Goal: Task Accomplishment & Management: Manage account settings

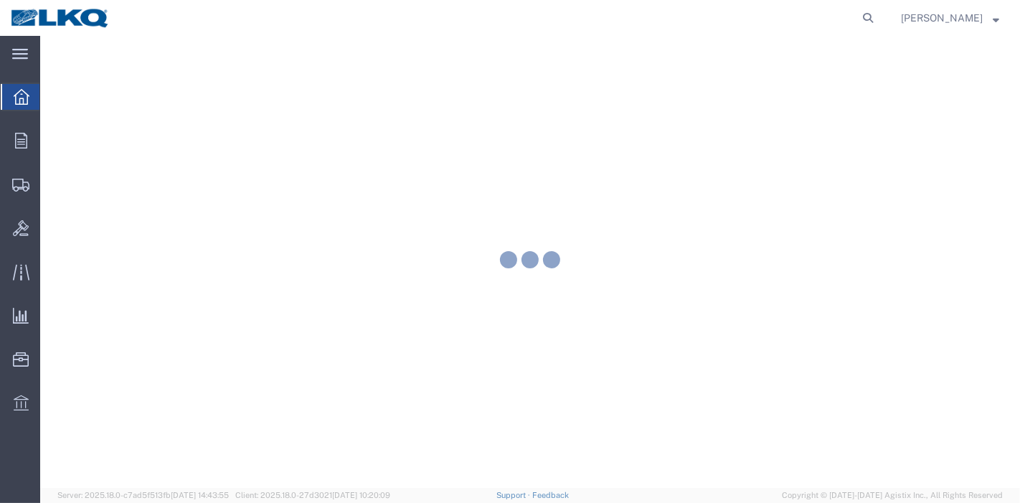
click at [893, 18] on nav "[PERSON_NAME]" at bounding box center [515, 18] width 1010 height 36
click at [873, 17] on icon at bounding box center [868, 18] width 20 height 20
click at [769, 19] on input "search" at bounding box center [640, 18] width 436 height 34
paste input "56232238"
type input "56232238"
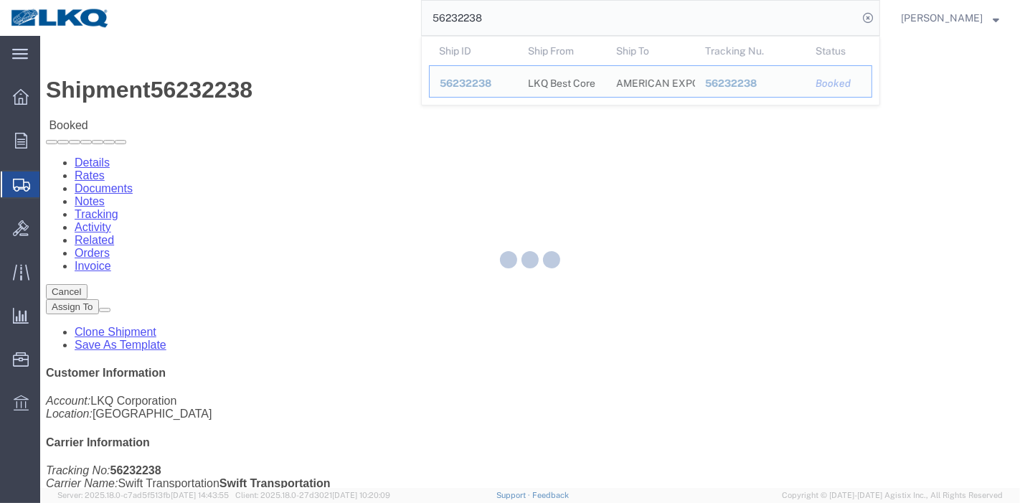
click div
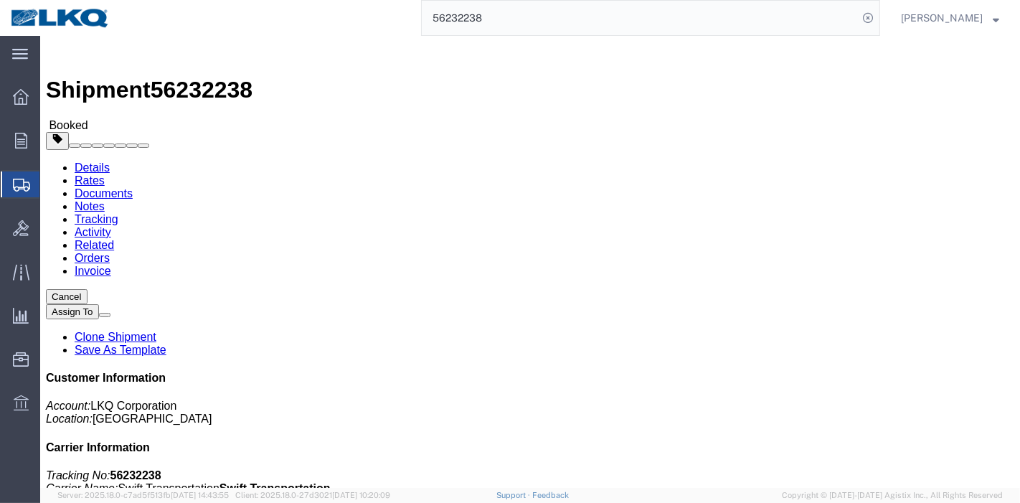
click link "Tracking"
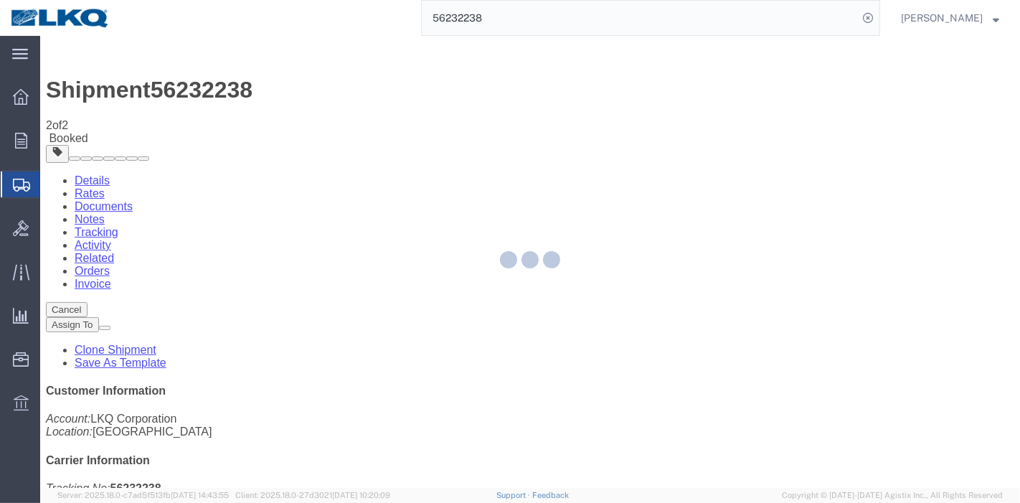
click at [652, 134] on div at bounding box center [530, 262] width 980 height 452
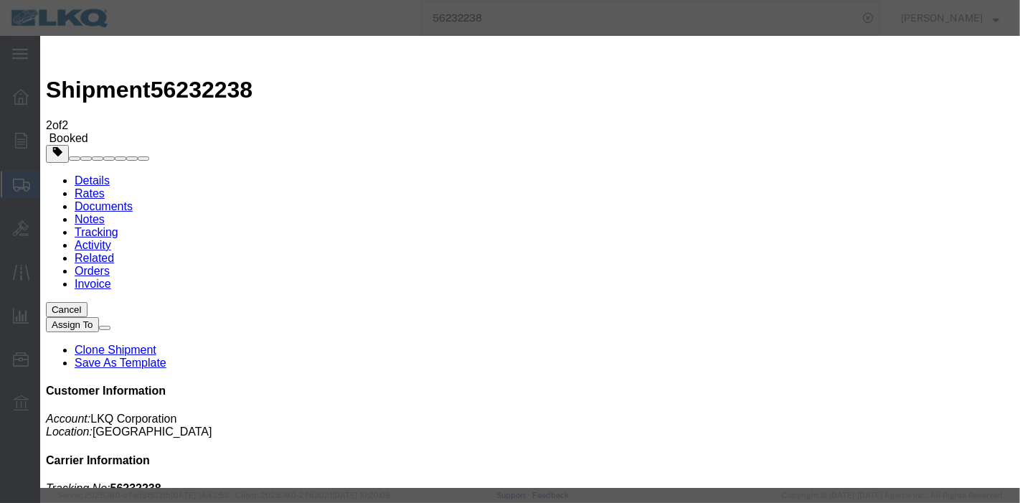
type input "[DATE]"
type input "2:00 AM"
select select "DELIVRED"
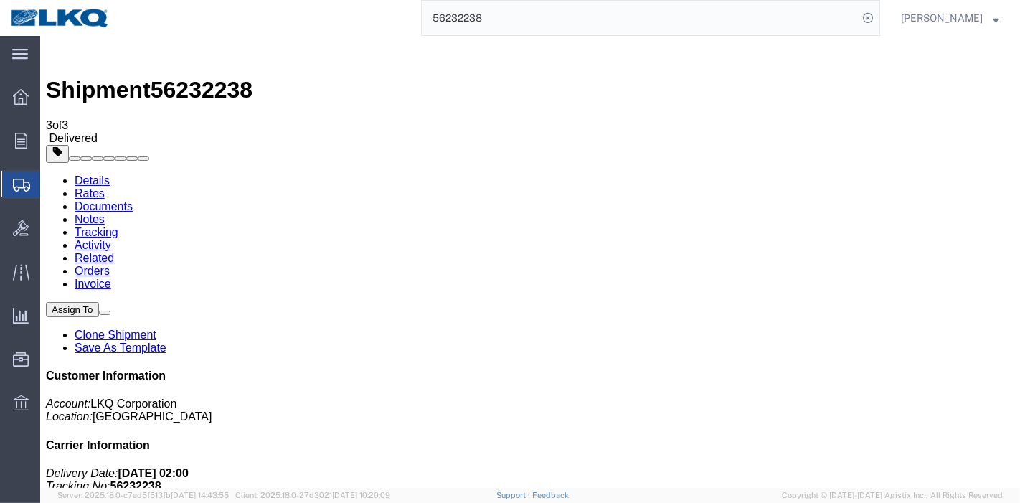
drag, startPoint x: 390, startPoint y: 29, endPoint x: 270, endPoint y: 29, distance: 119.8
click at [270, 29] on div "56232238" at bounding box center [501, 18] width 760 height 36
paste input "30080"
type input "56300808"
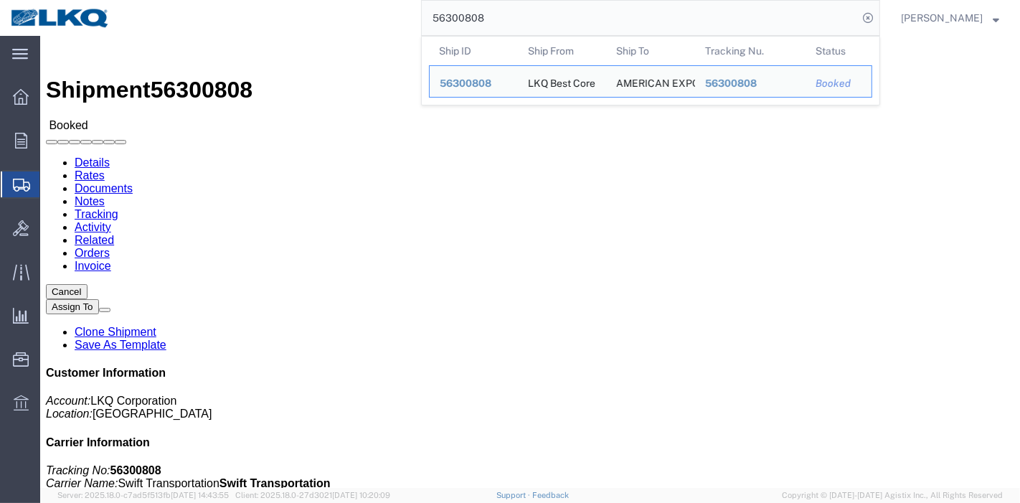
click link "Tracking"
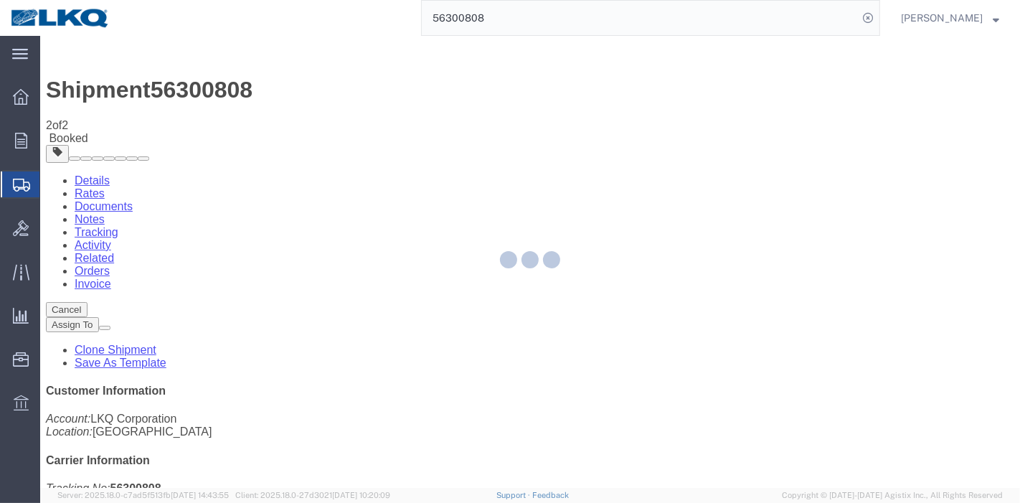
click at [672, 129] on div at bounding box center [530, 262] width 980 height 452
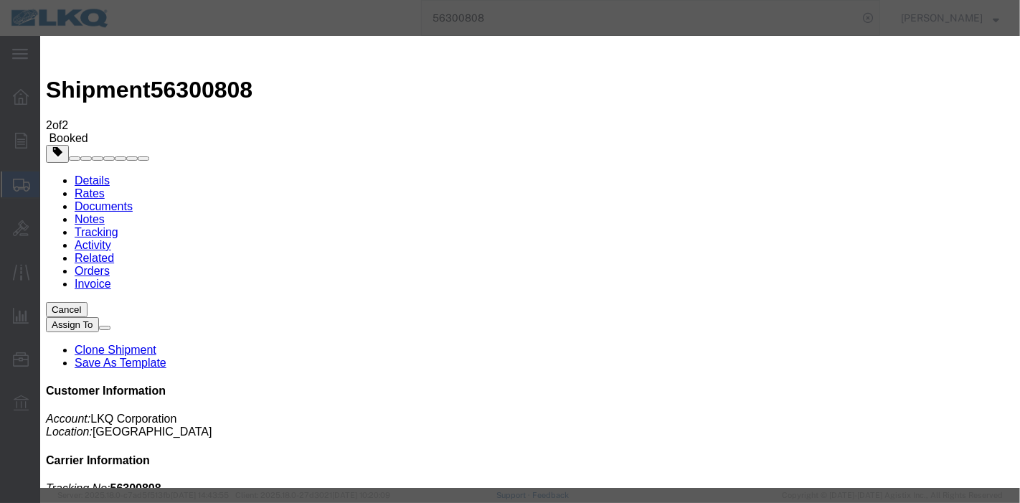
type input "[DATE]"
type input "2:00 AM"
select select "DELIVRED"
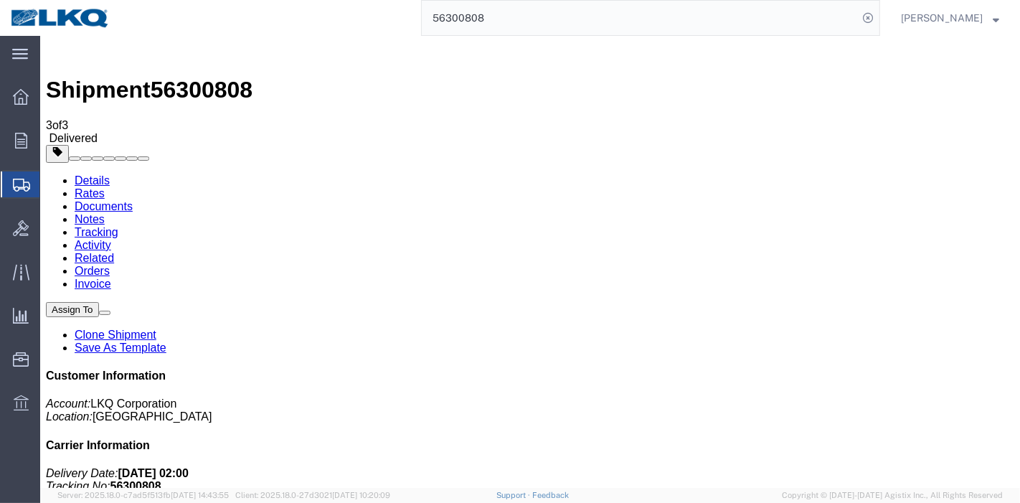
drag, startPoint x: 609, startPoint y: 63, endPoint x: 241, endPoint y: 37, distance: 369.0
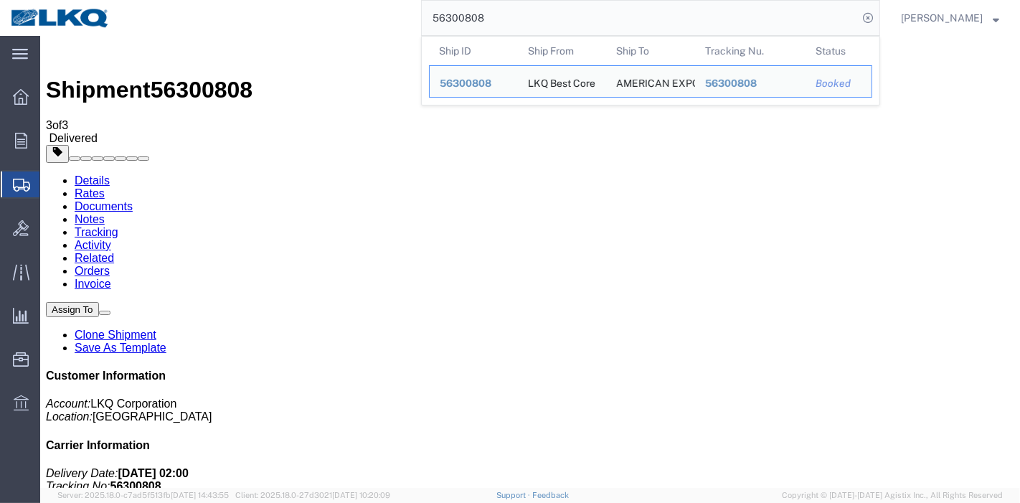
paste input "246859"
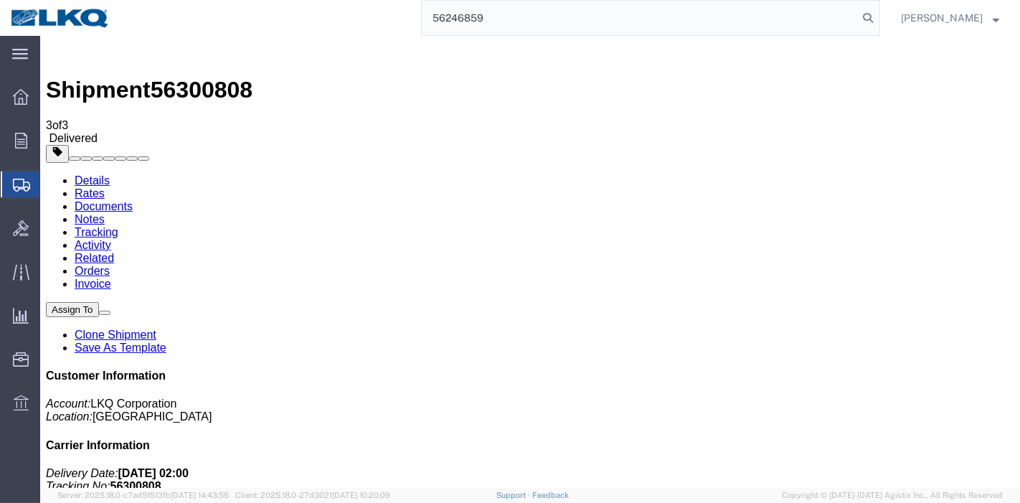
type input "56246859"
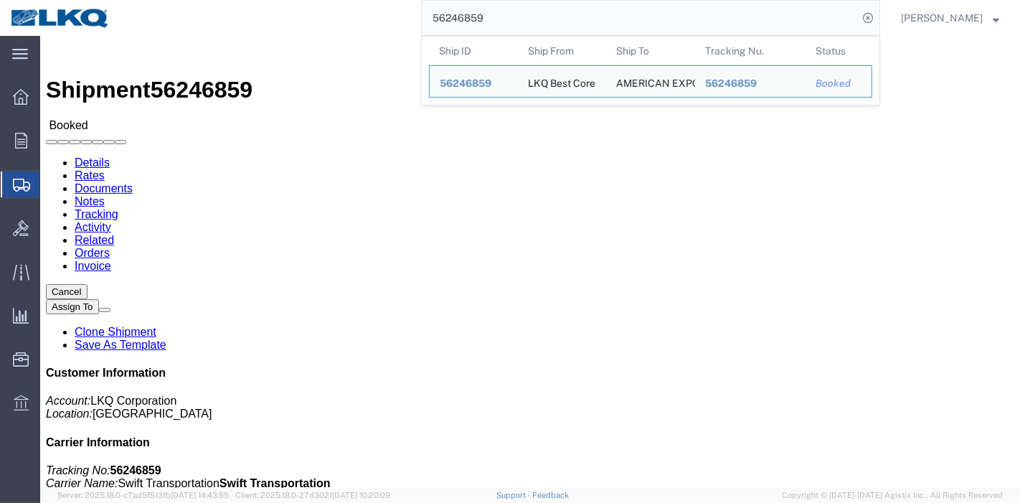
click link "Tracking"
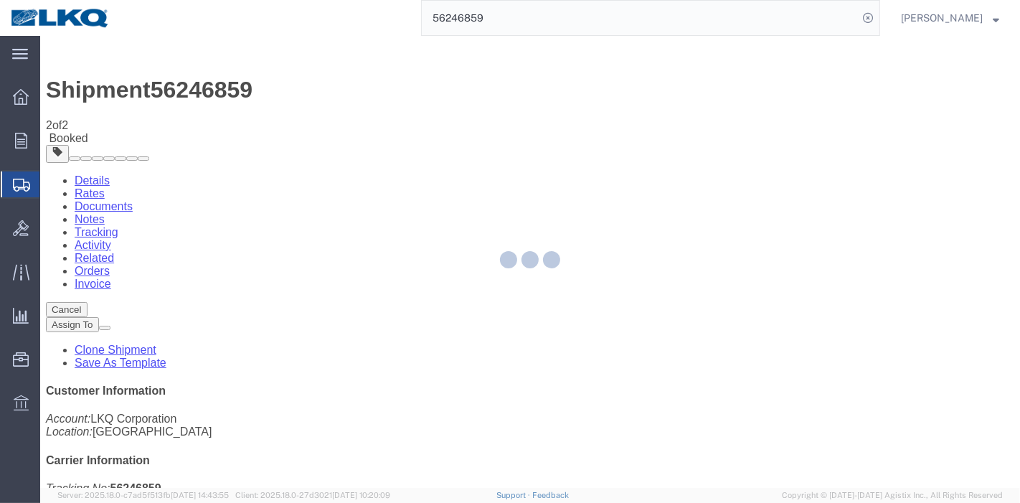
click at [675, 130] on div at bounding box center [530, 262] width 980 height 452
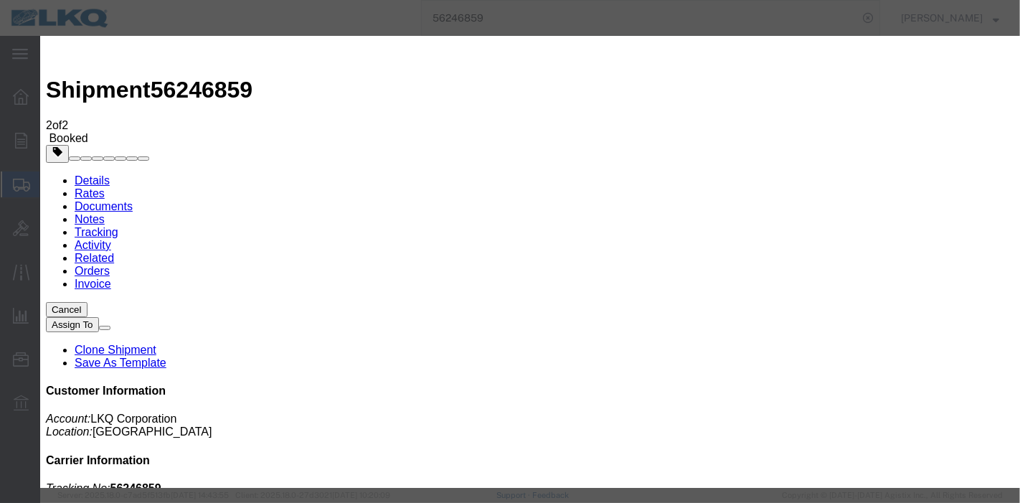
type input "[DATE]"
type input "2:00 AM"
select select "DELIVRED"
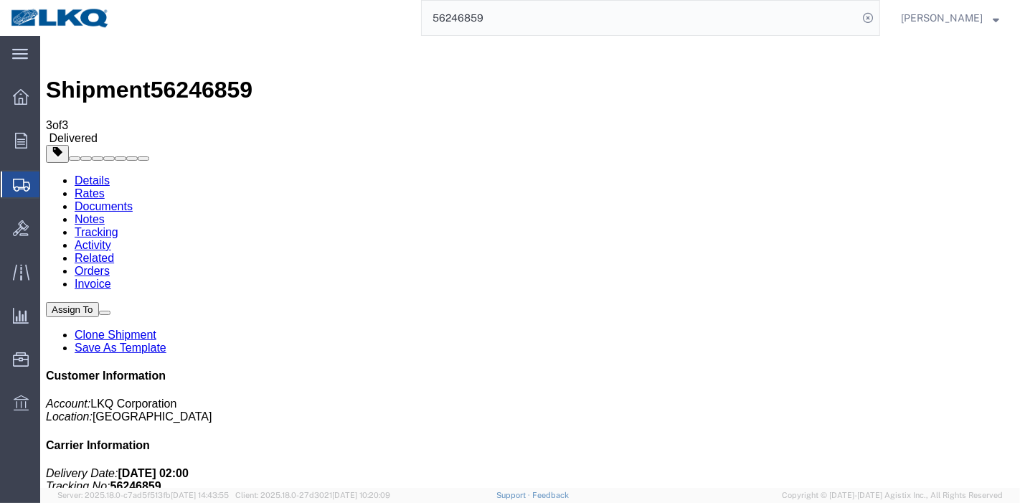
drag, startPoint x: 594, startPoint y: 57, endPoint x: 425, endPoint y: 55, distance: 169.4
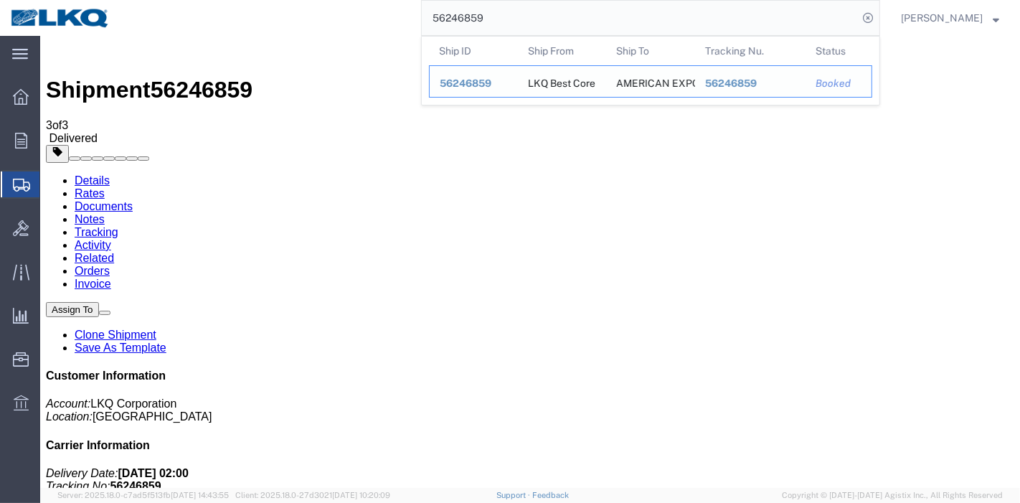
paste input "300826"
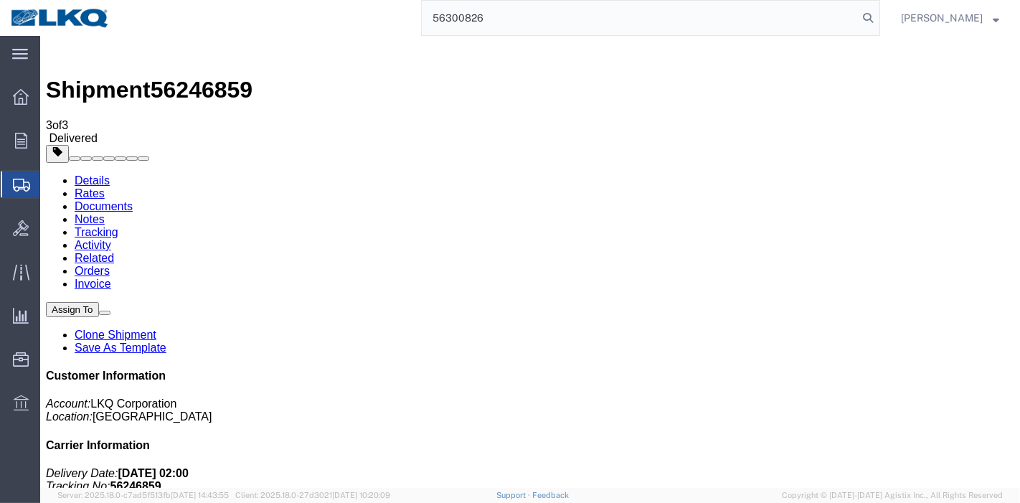
type input "56300826"
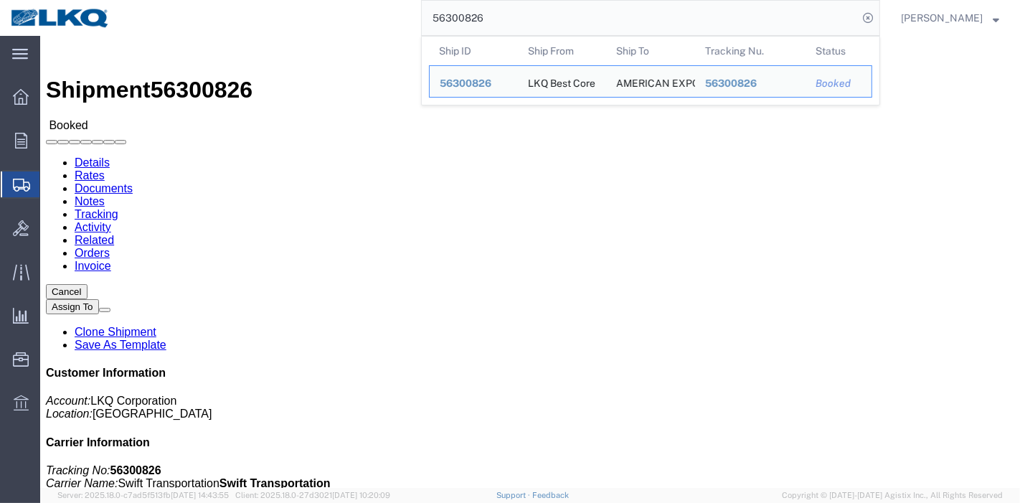
click link "Tracking"
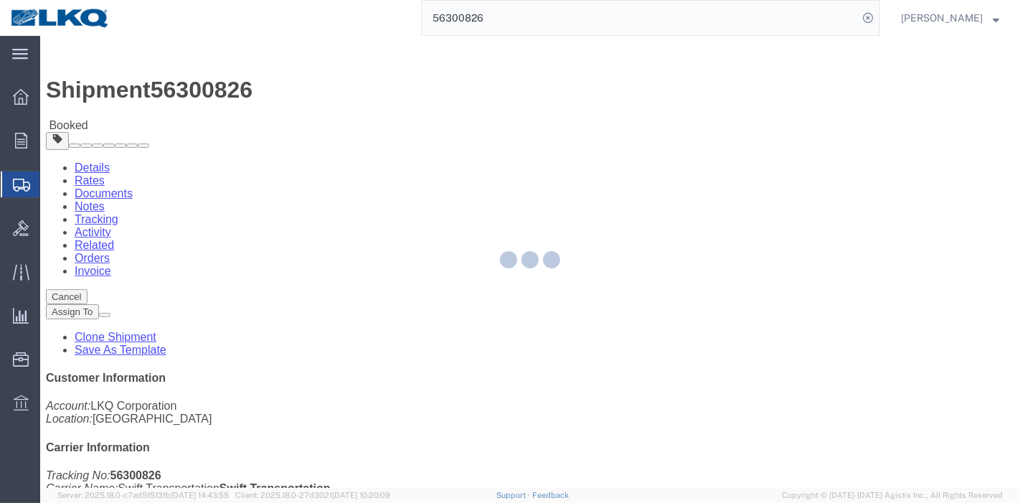
drag, startPoint x: 314, startPoint y: 91, endPoint x: 273, endPoint y: 58, distance: 52.0
click at [314, 91] on div at bounding box center [530, 262] width 980 height 452
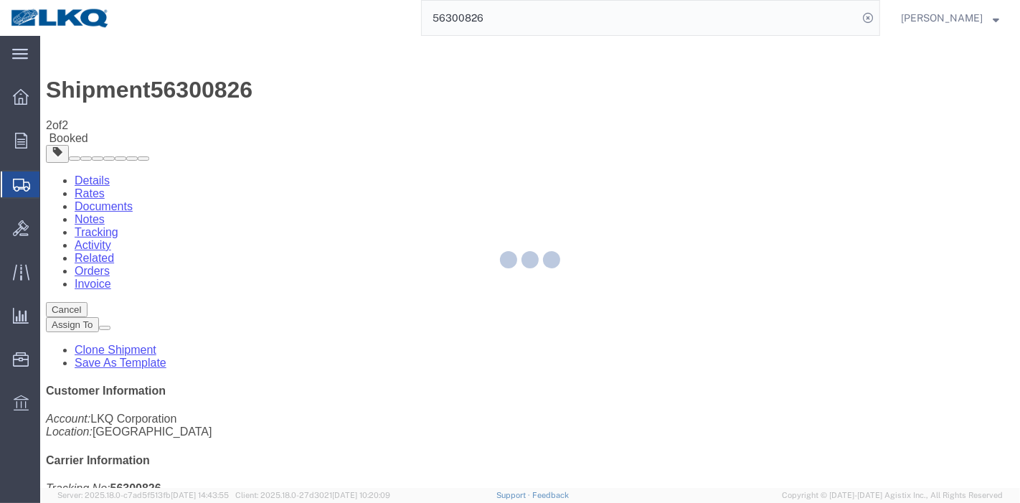
click at [668, 132] on div at bounding box center [530, 262] width 980 height 452
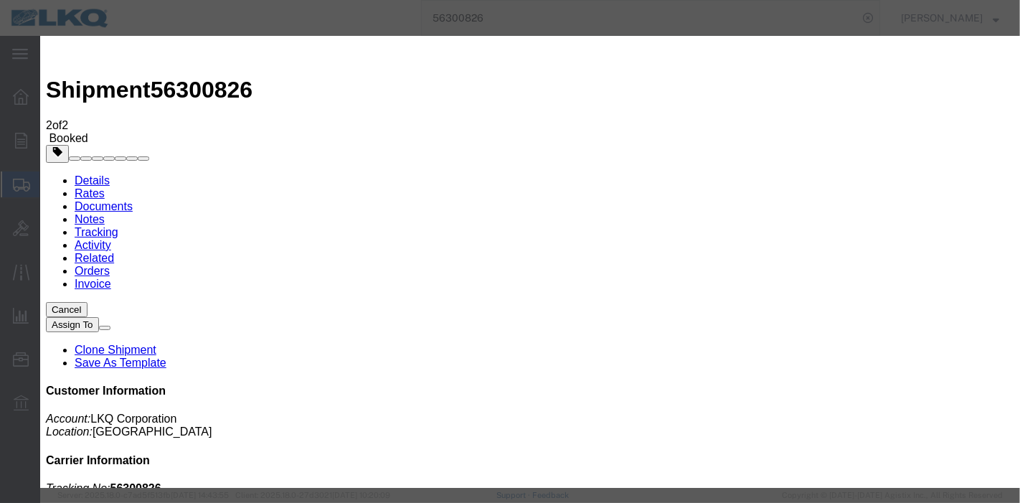
type input "[DATE]"
type input "2:00 AM"
select select "DELIVRED"
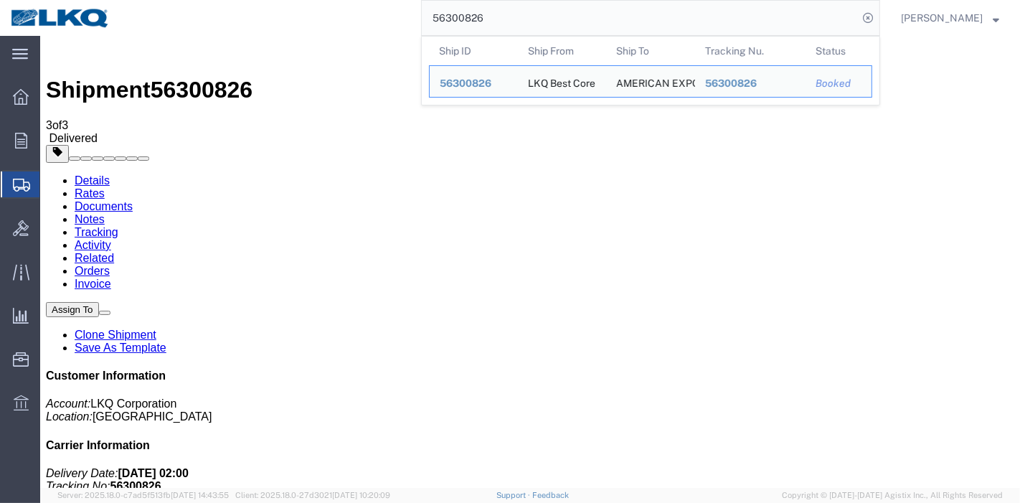
drag, startPoint x: 516, startPoint y: 19, endPoint x: 282, endPoint y: 13, distance: 234.0
click at [232, 6] on div "56300826 Ship ID Ship From Ship To Tracking Nu. Status Ship ID 56300826 Ship Fr…" at bounding box center [501, 18] width 760 height 36
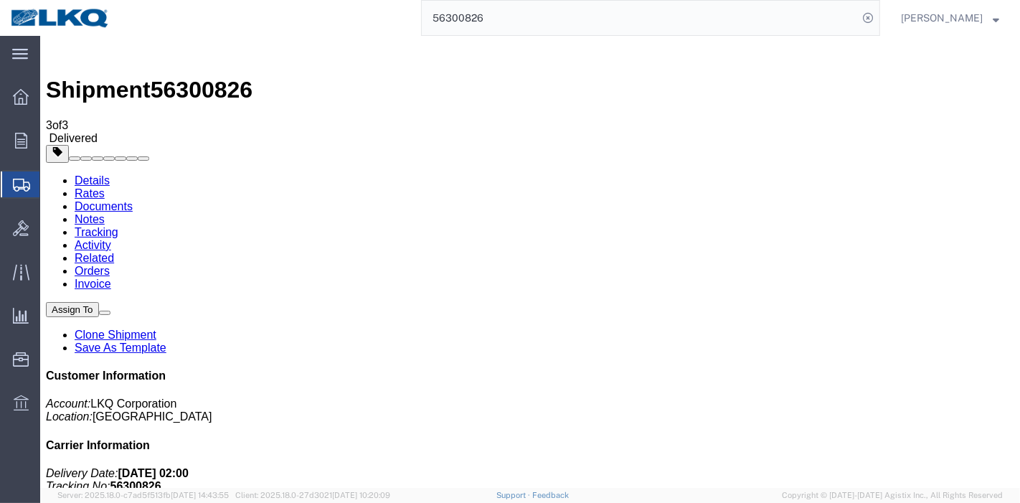
paste input "274863"
type input "56274863"
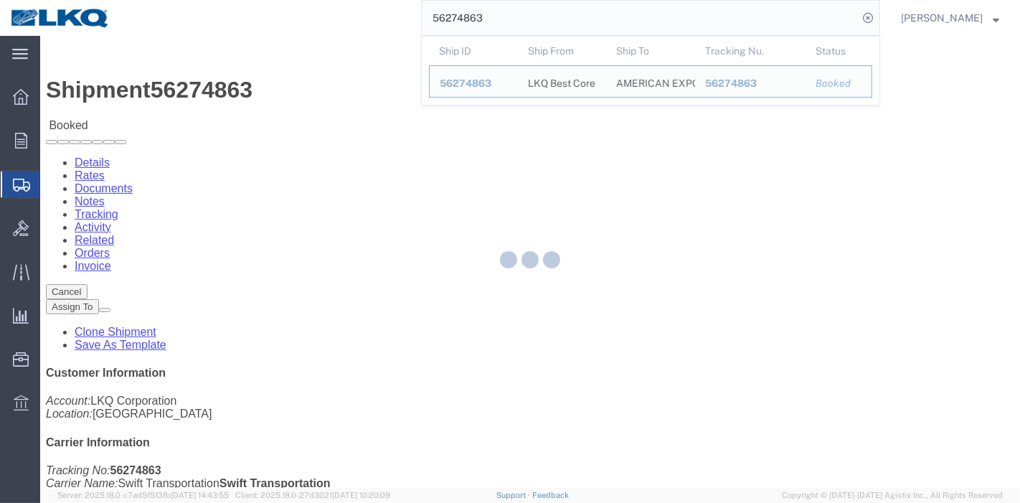
click div
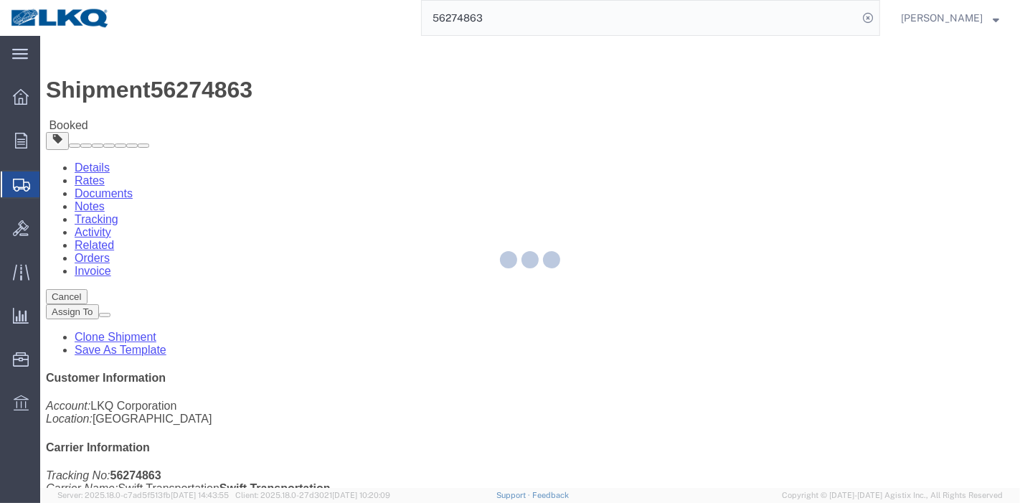
click at [306, 87] on div at bounding box center [530, 262] width 980 height 452
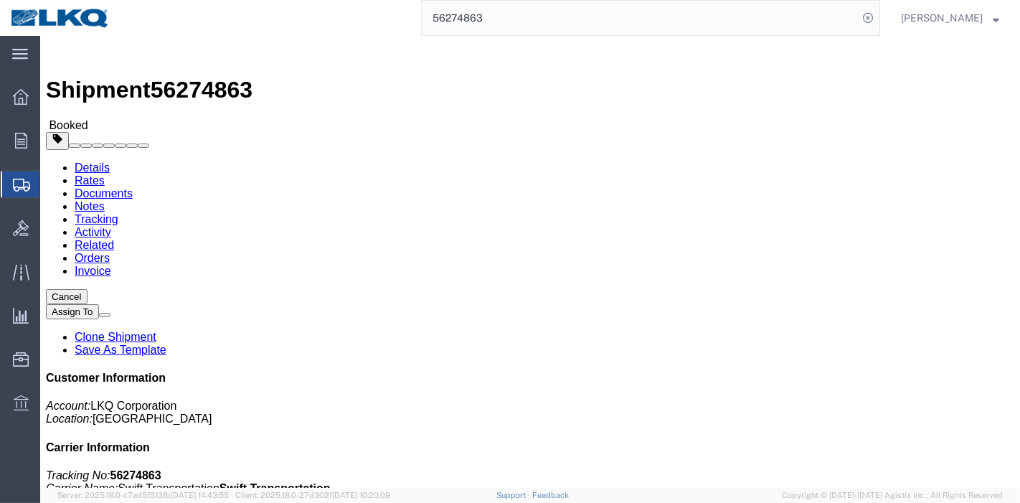
click link "Tracking"
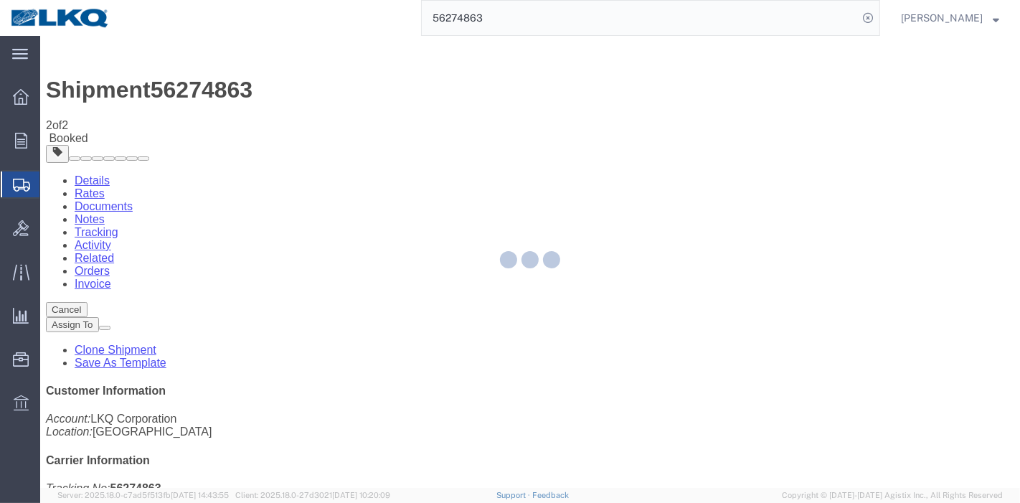
click at [669, 133] on div at bounding box center [530, 262] width 980 height 452
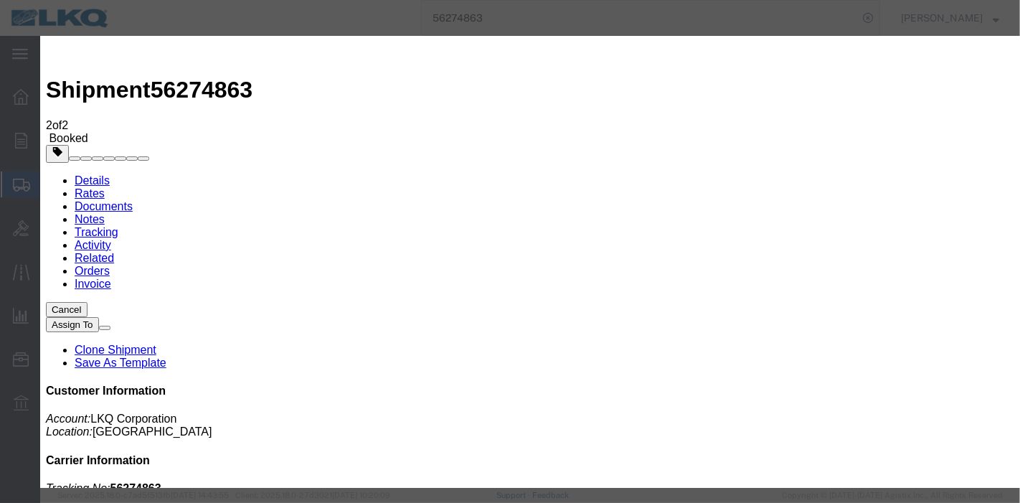
type input "[DATE]"
type input "2:00 AM"
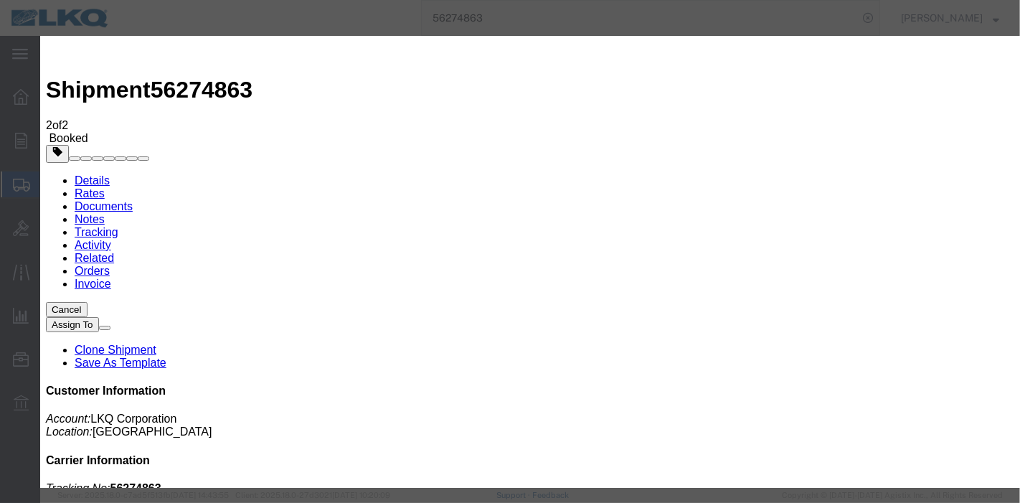
select select "DELIVRED"
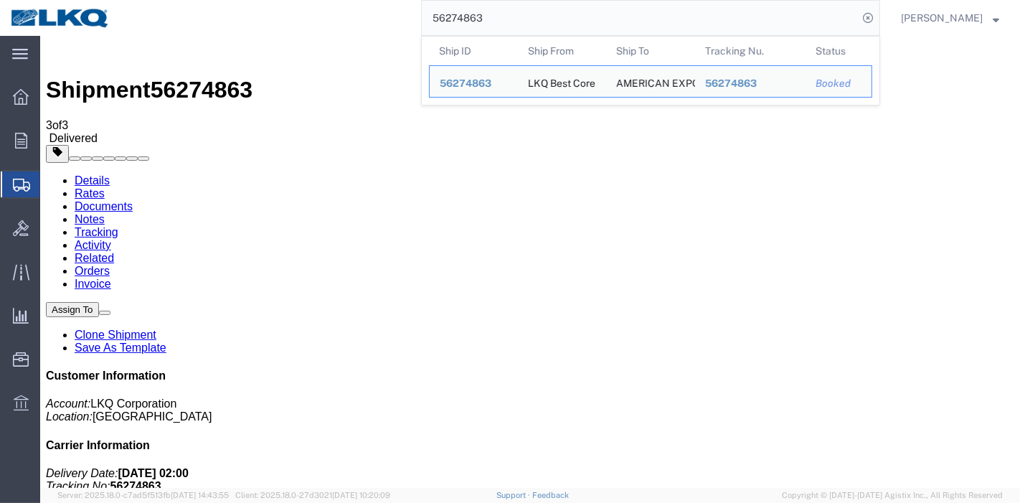
drag, startPoint x: 506, startPoint y: 21, endPoint x: 276, endPoint y: 18, distance: 230.4
click at [273, 17] on div "56274863 Ship ID Ship From Ship To Tracking Nu. Status Ship ID 56274863 Ship Fr…" at bounding box center [501, 18] width 760 height 36
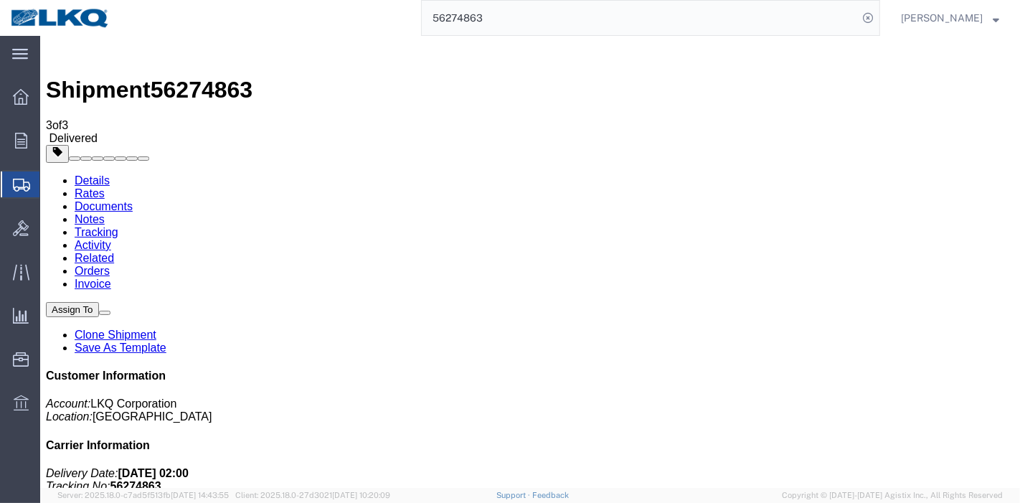
paste input "60825"
type input "56260825"
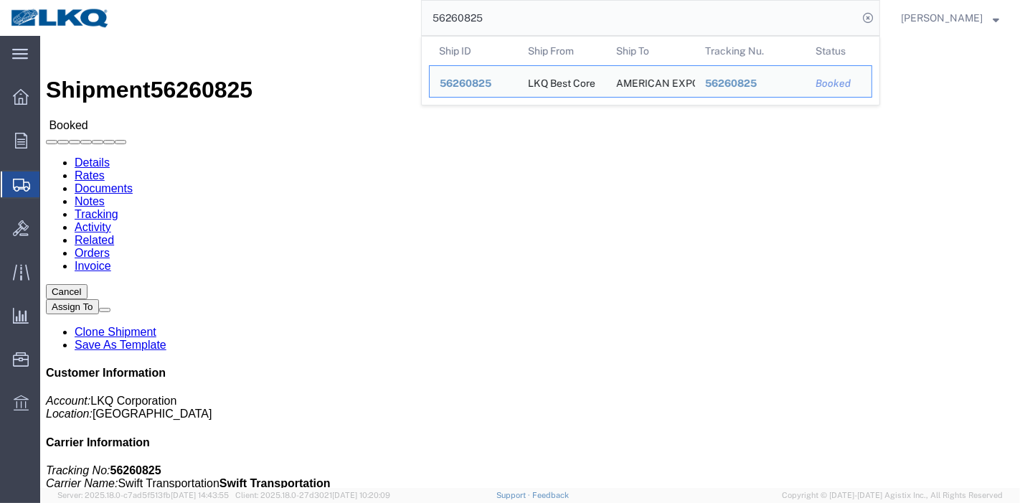
click link "Tracking"
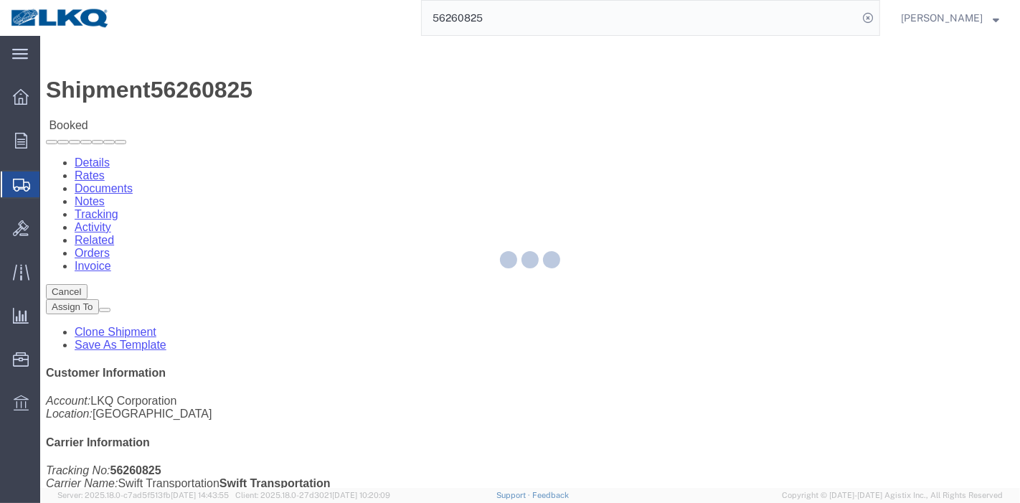
click at [309, 87] on div at bounding box center [530, 262] width 980 height 452
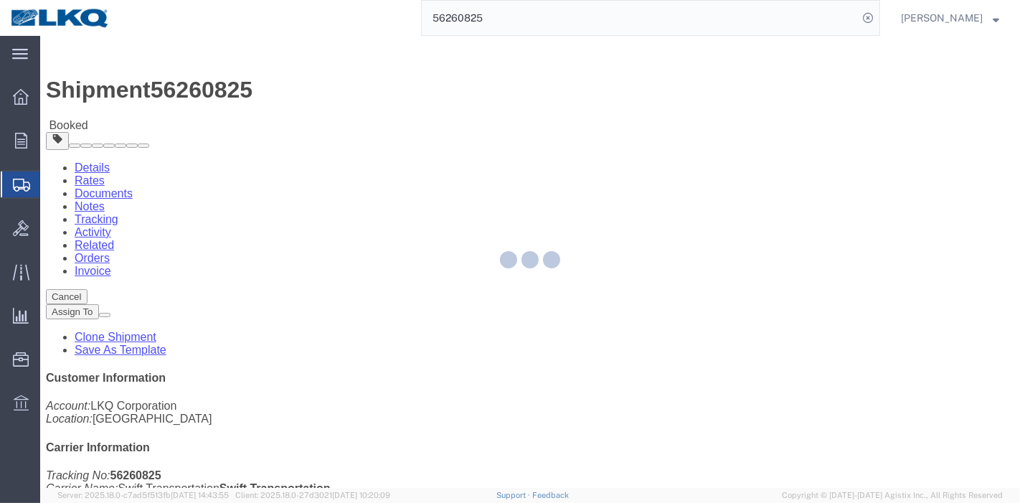
click at [310, 90] on div at bounding box center [530, 262] width 980 height 452
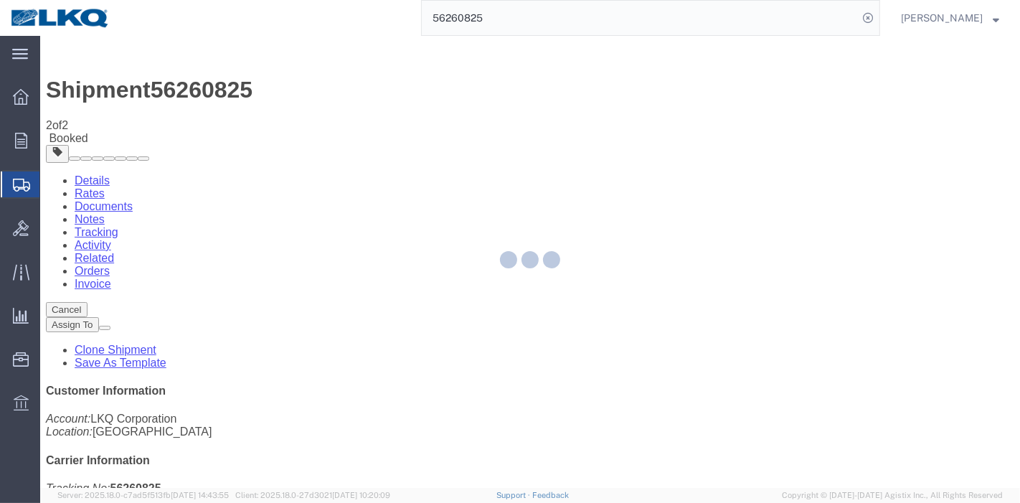
click at [675, 124] on div at bounding box center [530, 262] width 980 height 452
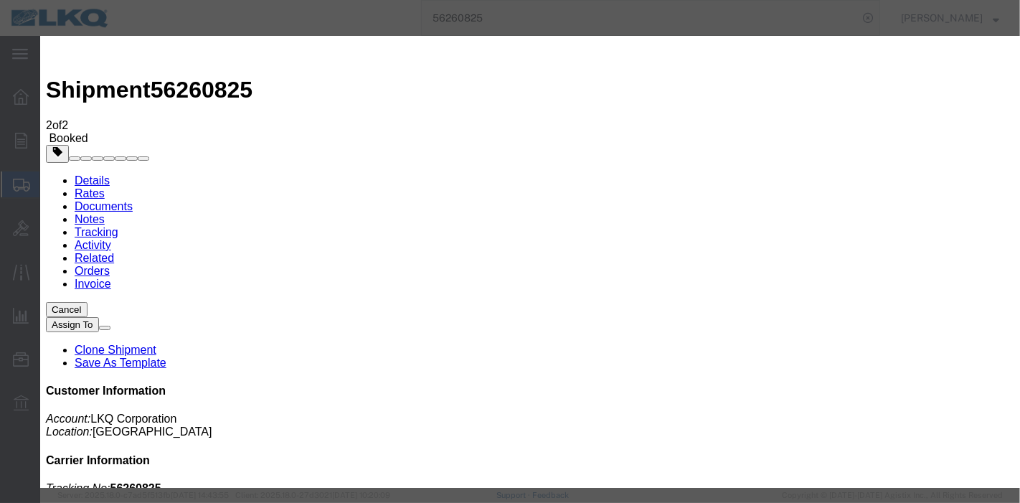
type input "[DATE]"
type input "2:00 AM"
select select "DELIVRED"
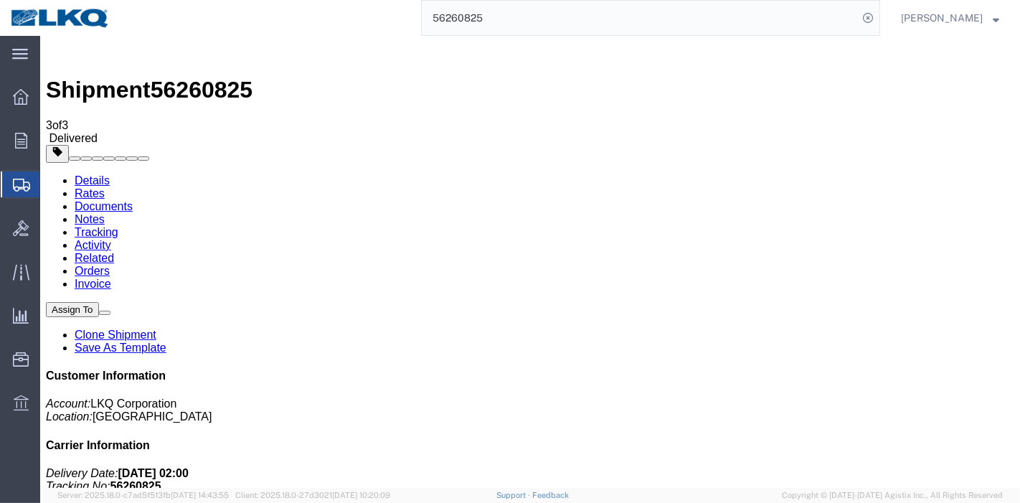
drag, startPoint x: 537, startPoint y: 27, endPoint x: 252, endPoint y: 24, distance: 284.9
click at [252, 24] on div "56260825" at bounding box center [501, 18] width 760 height 36
paste input "06"
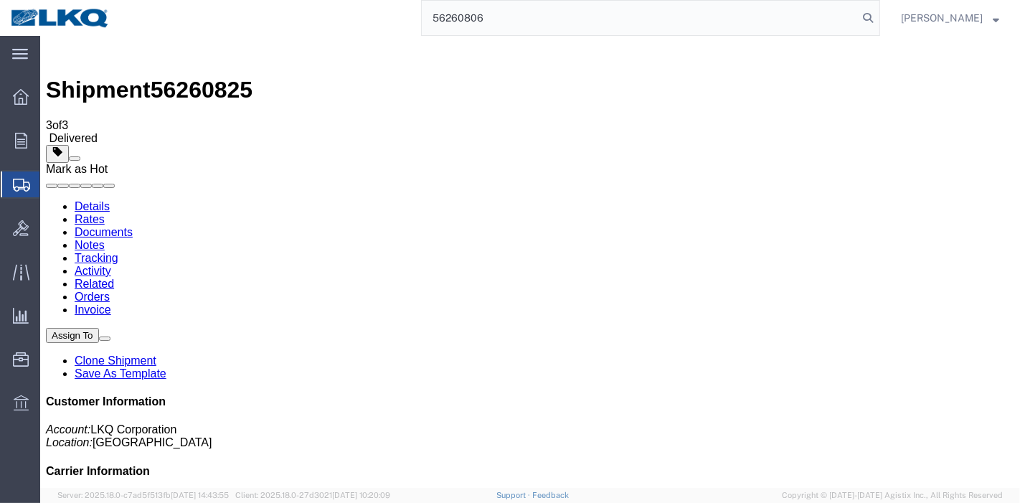
type input "56260806"
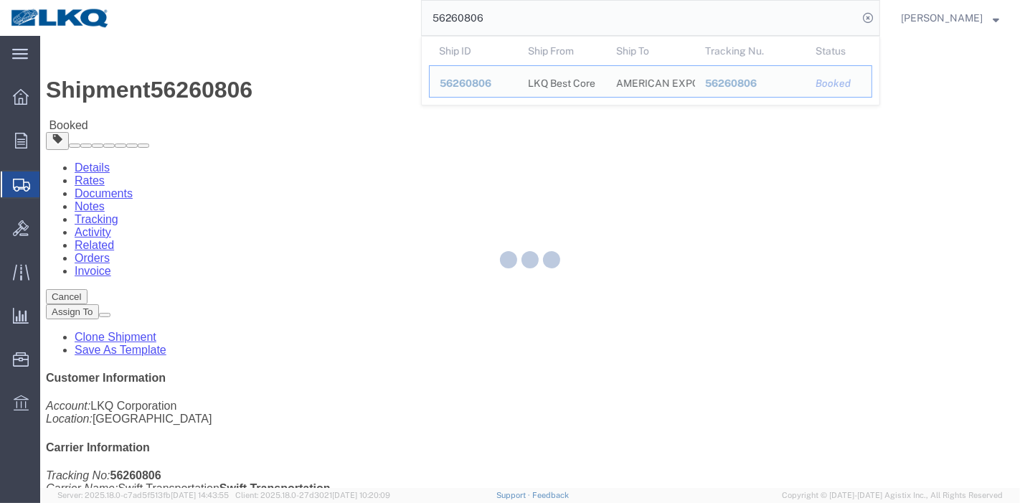
click at [301, 87] on div at bounding box center [530, 262] width 980 height 452
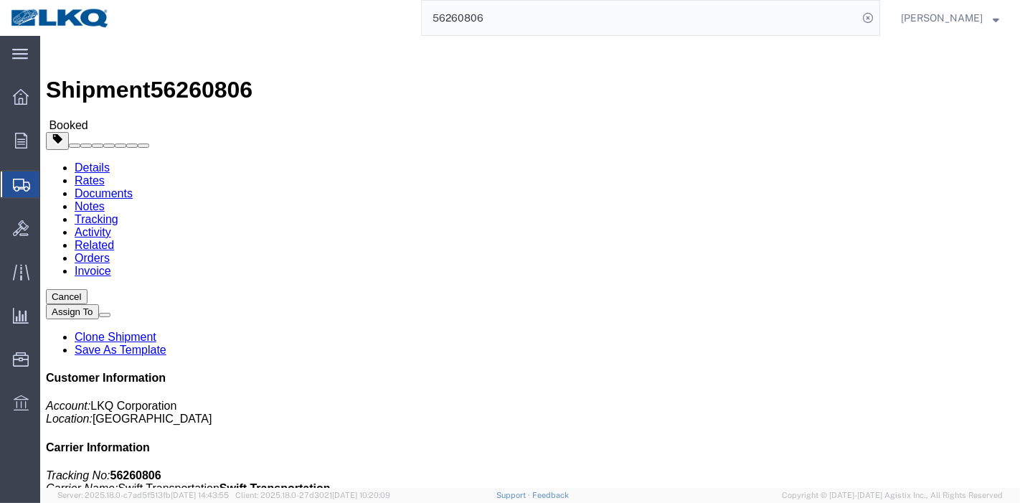
click link "Tracking"
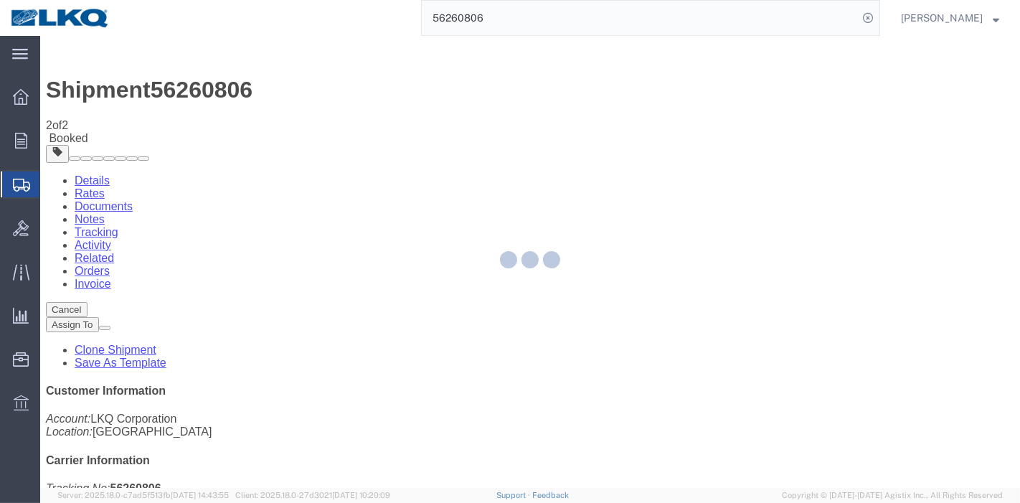
click at [652, 138] on div at bounding box center [530, 262] width 980 height 452
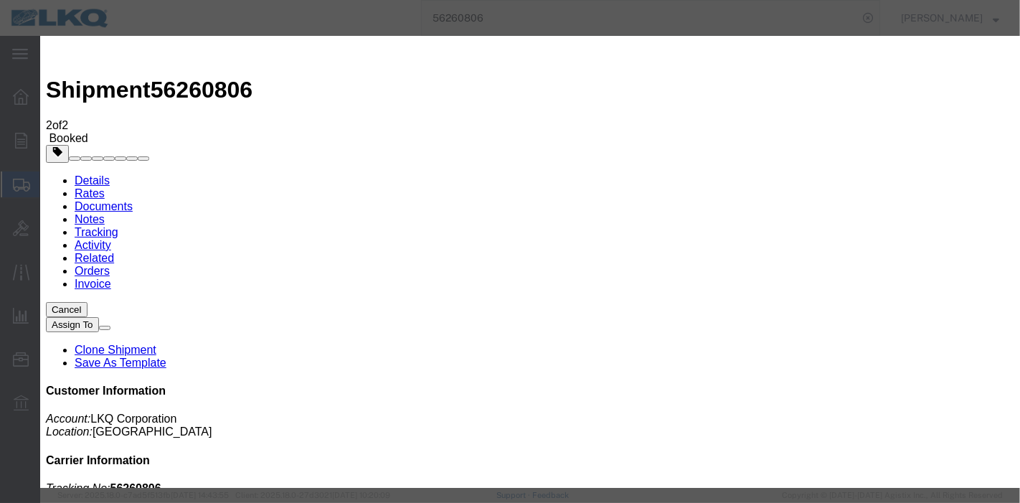
type input "[DATE]"
type input "2:00 AM"
select select "DELIVRED"
